Goal: Navigation & Orientation: Go to known website

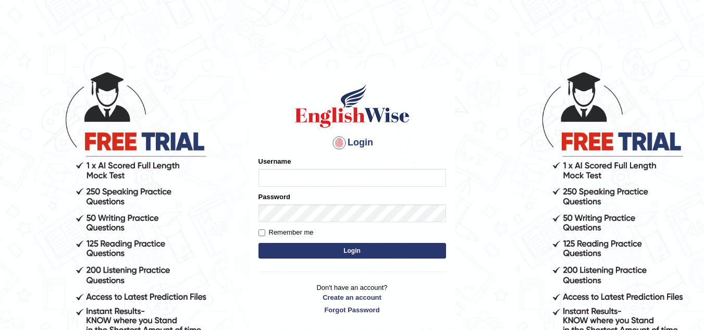
click at [240, 46] on body "Login Please fix the following errors: Username Password Remember me Login Don'…" at bounding box center [352, 200] width 704 height 330
